Goal: Task Accomplishment & Management: Complete application form

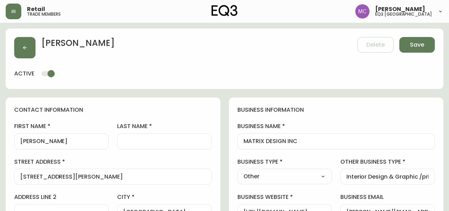
select select "BC"
select select "CA"
select select "CA_EN"
select select "Other"
select select "cjw10z96p001r6gs00juufhhe"
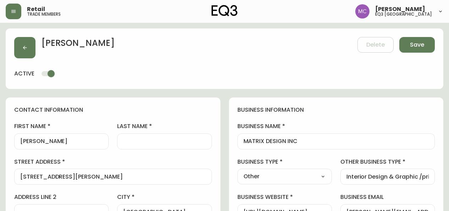
scroll to position [357, 0]
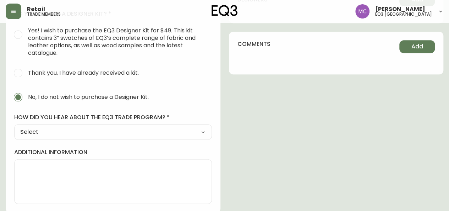
click at [206, 130] on select "Select Social Media Advertisement Trade Show Outreach from a Trade Rep Other" at bounding box center [113, 131] width 198 height 11
select select "Other"
click at [14, 126] on select "Select Social Media Advertisement Trade Show Outreach from a Trade Rep Other" at bounding box center [113, 131] width 198 height 11
type input "Other"
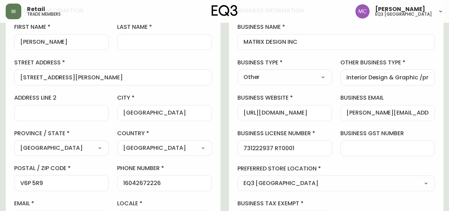
scroll to position [76, 0]
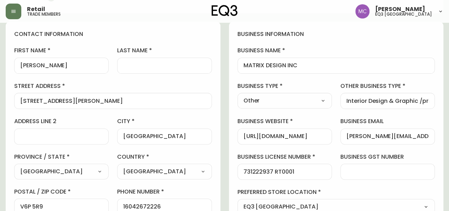
click at [134, 62] on input "last name" at bounding box center [164, 65] width 82 height 7
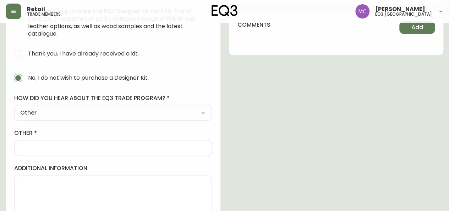
scroll to position [392, 0]
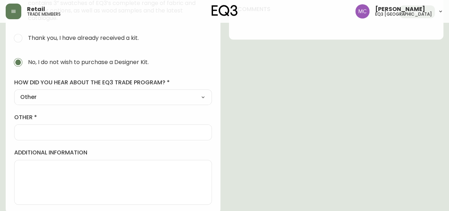
type input "Cada"
click at [17, 129] on div at bounding box center [113, 132] width 198 height 16
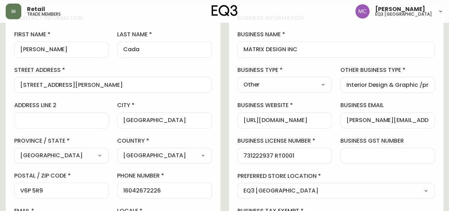
scroll to position [0, 0]
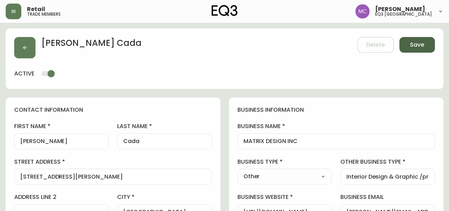
type input "Connected with Trade Rep Michael"
click at [423, 47] on span "Save" at bounding box center [417, 45] width 14 height 8
click at [417, 50] on button "Save" at bounding box center [416, 45] width 35 height 16
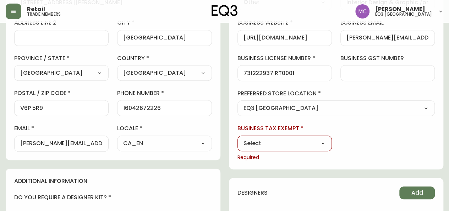
scroll to position [182, 0]
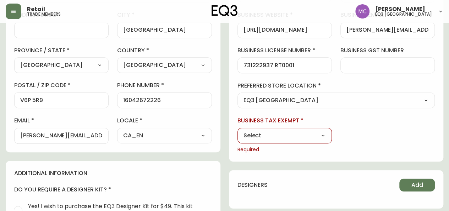
click at [324, 138] on select "Select Yes No" at bounding box center [284, 135] width 94 height 11
select select "false"
click at [237, 130] on select "Select Yes No" at bounding box center [284, 135] width 94 height 11
type input "No"
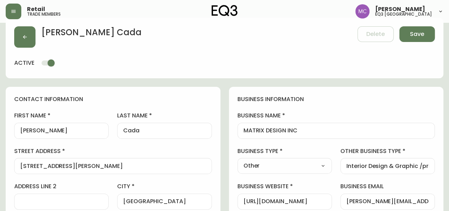
scroll to position [0, 0]
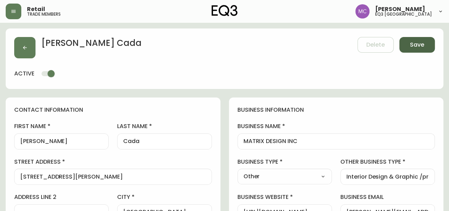
click at [423, 39] on button "Save" at bounding box center [416, 45] width 35 height 16
select select
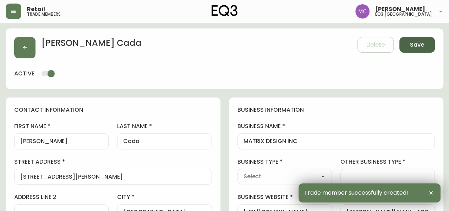
type input "+16042672226"
type input "colette@matrixdesign.ca"
type input "Other"
select select "Other"
type input "Other"
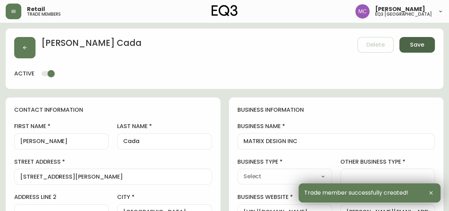
select select "Other"
type input "Interior Design & Graphic /print designer"
type input "colette@matrixdesign.ca"
